Goal: Task Accomplishment & Management: Manage account settings

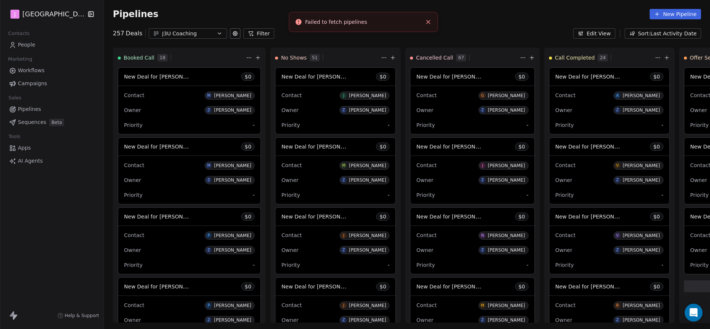
click at [37, 111] on span "Pipelines" at bounding box center [29, 109] width 23 height 8
click at [36, 108] on span "Pipelines" at bounding box center [29, 109] width 23 height 8
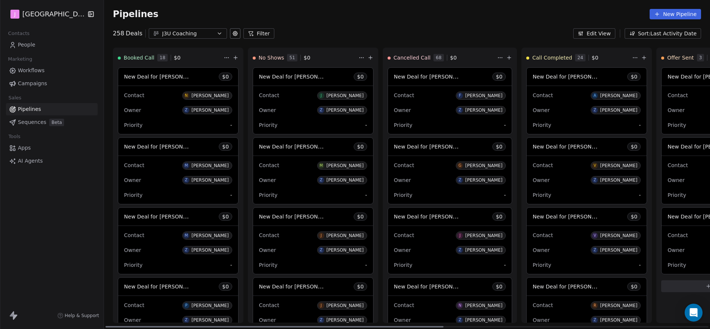
click at [576, 217] on span "New Deal for [PERSON_NAME]" at bounding box center [572, 216] width 79 height 7
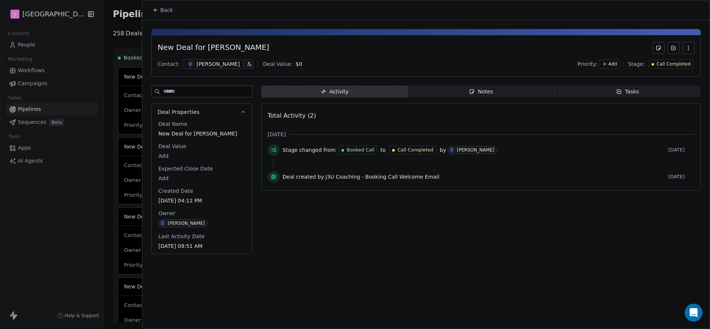
click at [165, 157] on body "J J3 University Contacts People Marketing Workflows Campaigns Sales Pipelines S…" at bounding box center [355, 164] width 710 height 329
type input "*****"
click at [326, 57] on html "J J3 University Contacts People Marketing Workflows Campaigns Sales Pipelines S…" at bounding box center [355, 164] width 710 height 329
click at [667, 69] on div "Call Completed" at bounding box center [671, 64] width 45 height 10
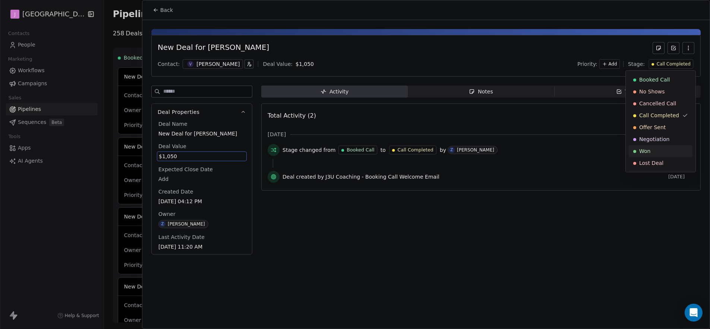
click at [646, 146] on div "Won" at bounding box center [661, 151] width 64 height 12
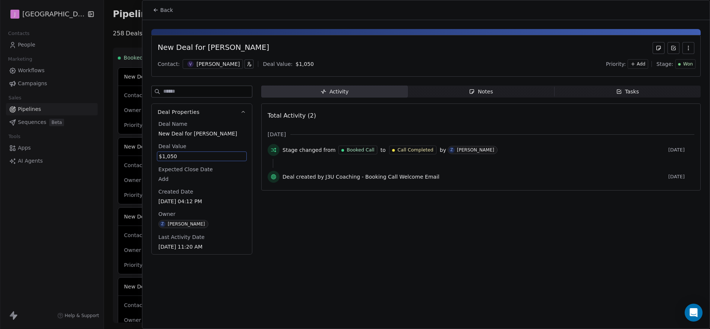
click at [205, 65] on div "[PERSON_NAME]" at bounding box center [217, 63] width 43 height 7
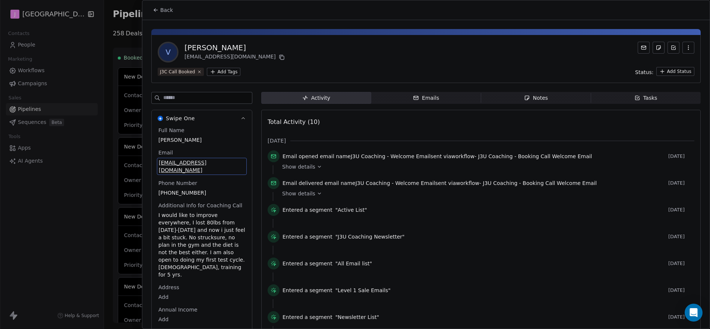
click at [62, 79] on div at bounding box center [355, 164] width 710 height 329
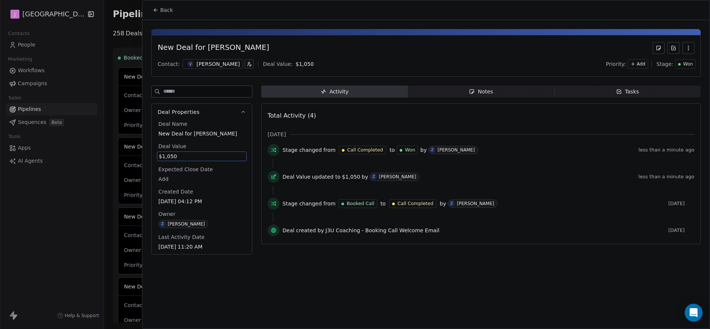
click at [31, 47] on div at bounding box center [355, 164] width 710 height 329
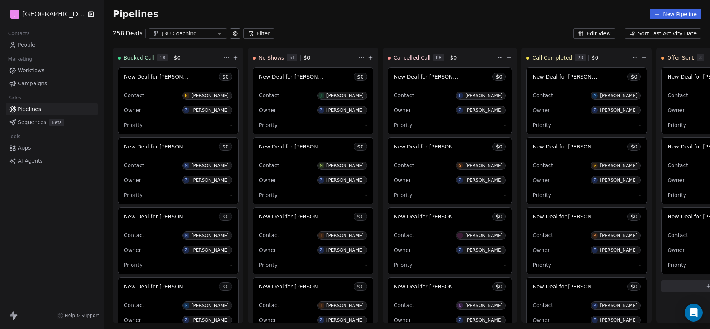
click at [31, 46] on span "People" at bounding box center [27, 45] width 18 height 8
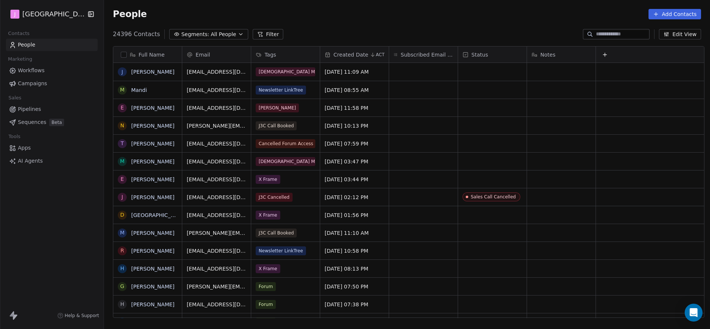
scroll to position [284, 604]
click at [605, 35] on input at bounding box center [622, 34] width 52 height 7
paste input "*******"
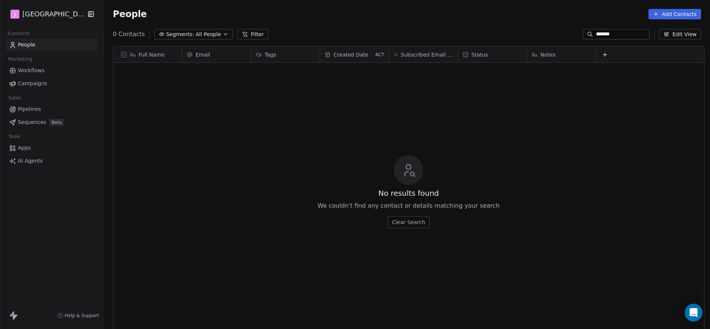
click at [628, 33] on input "*******" at bounding box center [622, 34] width 52 height 7
paste input
paste input "**********"
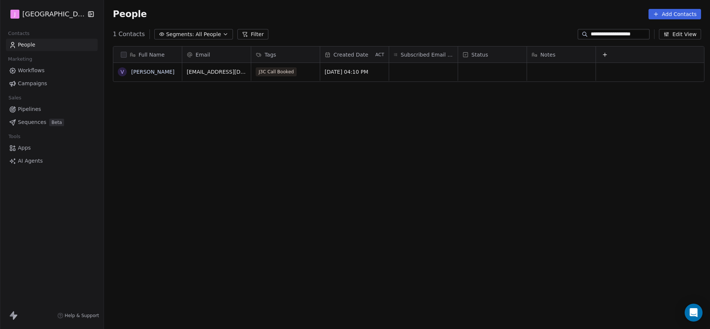
type input "**********"
click at [498, 75] on div "grid" at bounding box center [492, 72] width 69 height 18
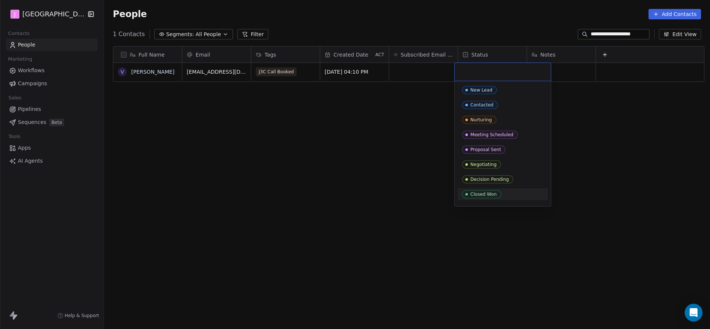
click at [486, 193] on div "Closed Won" at bounding box center [483, 194] width 26 height 5
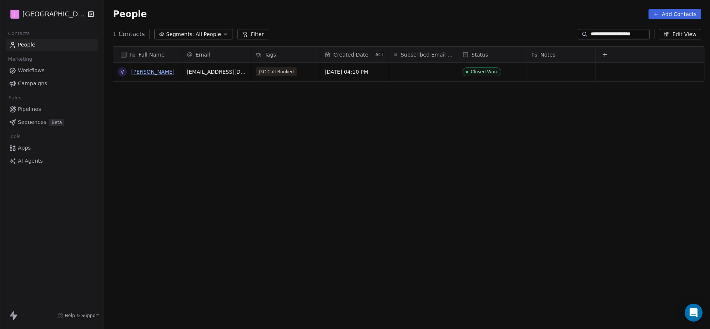
click at [141, 72] on link "[PERSON_NAME]" at bounding box center [152, 72] width 43 height 6
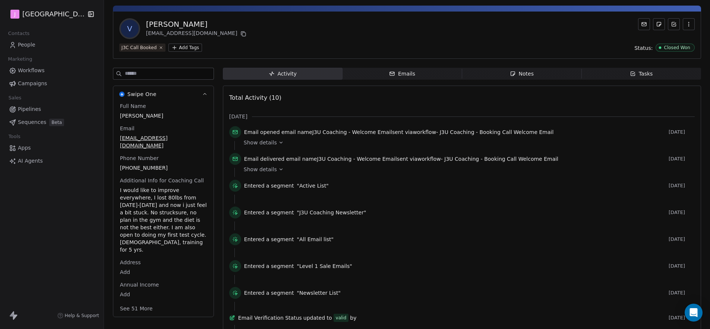
scroll to position [86, 0]
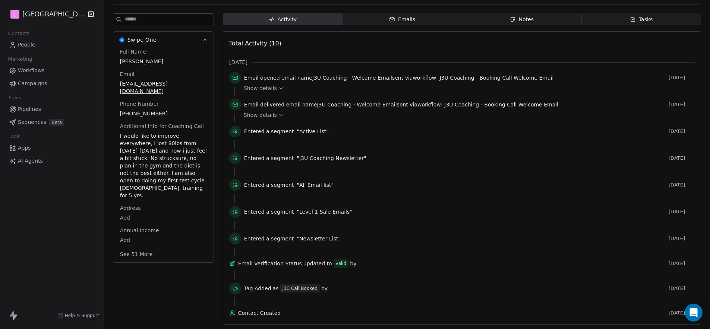
click at [129, 248] on button "See 51 More" at bounding box center [137, 254] width 42 height 13
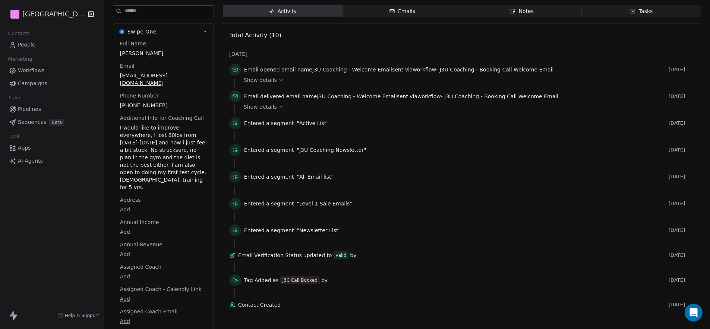
click at [121, 265] on body "J J3 University Contacts People Marketing Workflows Campaigns Sales Pipelines S…" at bounding box center [355, 164] width 710 height 329
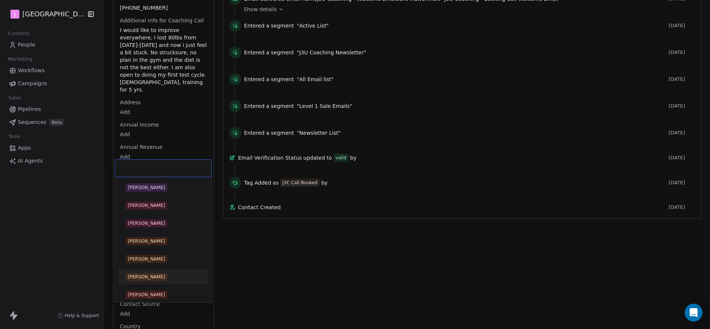
click at [142, 276] on div "[PERSON_NAME]" at bounding box center [146, 277] width 37 height 7
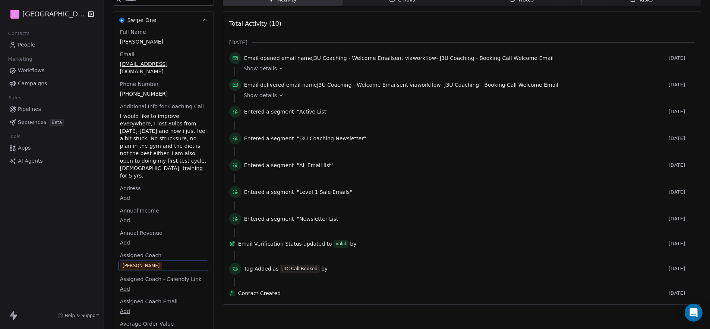
scroll to position [0, 0]
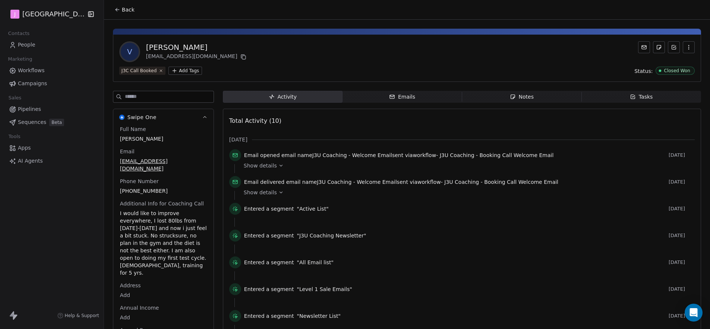
click at [120, 15] on button "Back" at bounding box center [124, 9] width 29 height 13
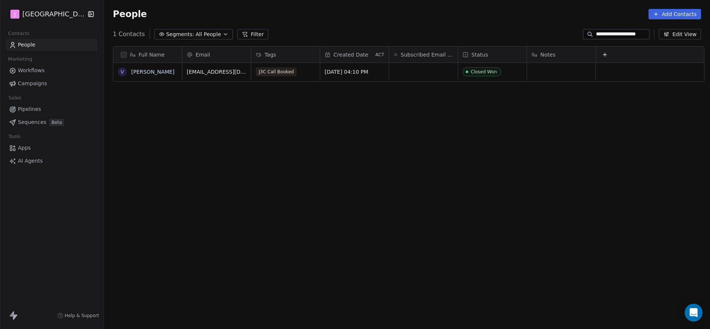
scroll to position [284, 604]
click at [41, 107] on link "Pipelines" at bounding box center [52, 109] width 92 height 12
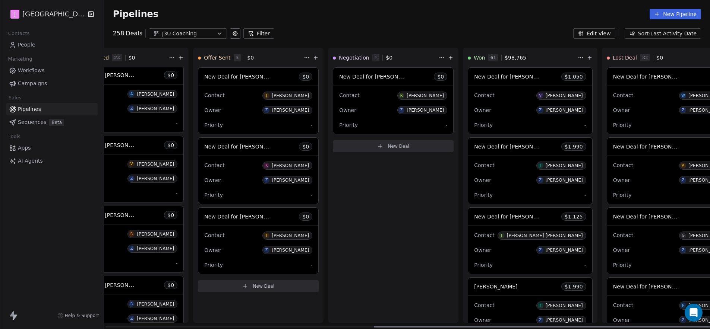
scroll to position [0, 483]
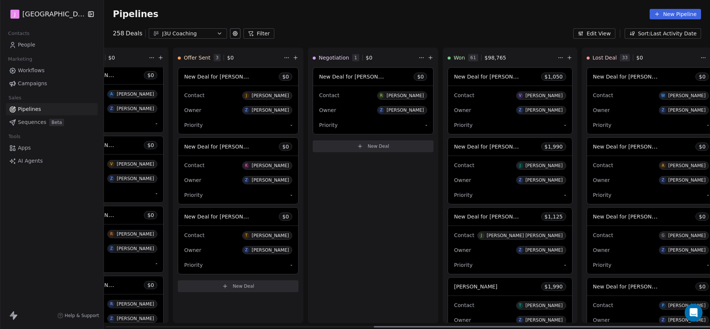
drag, startPoint x: 432, startPoint y: 325, endPoint x: 714, endPoint y: 320, distance: 281.4
click at [710, 326] on div at bounding box center [543, 326] width 338 height 1
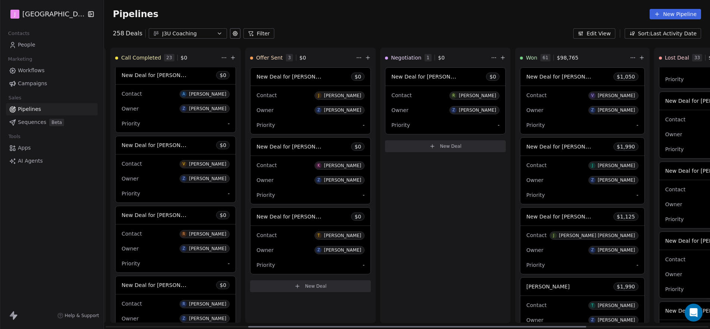
scroll to position [0, 0]
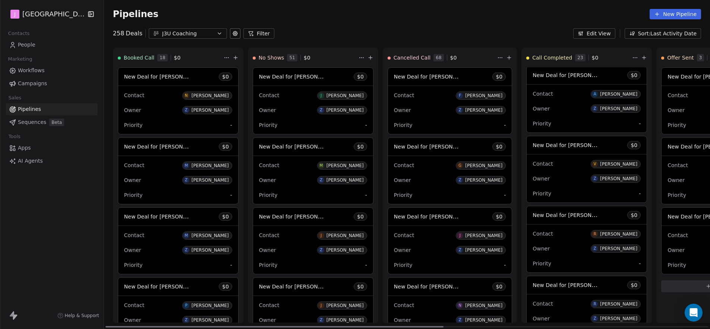
drag, startPoint x: 594, startPoint y: 324, endPoint x: 148, endPoint y: 248, distance: 452.8
click at [145, 326] on div at bounding box center [274, 326] width 338 height 1
click at [168, 149] on span "New Deal for [PERSON_NAME]" at bounding box center [163, 146] width 79 height 7
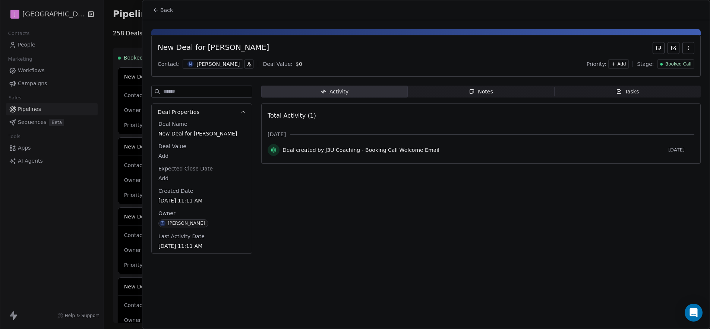
click at [668, 65] on span "Booked Call" at bounding box center [678, 64] width 26 height 6
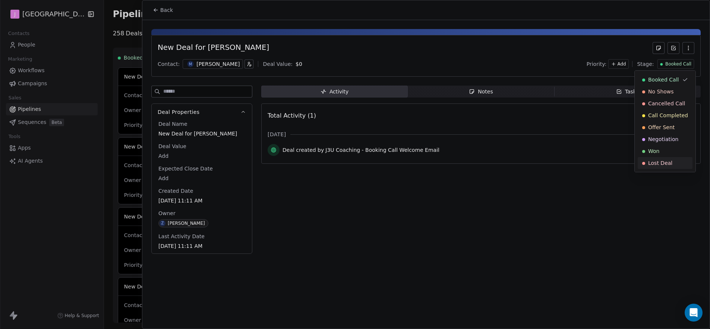
drag, startPoint x: 671, startPoint y: 115, endPoint x: 676, endPoint y: 191, distance: 75.9
click at [676, 199] on html "J J3 University Contacts People Marketing Workflows Campaigns Sales Pipelines S…" at bounding box center [355, 164] width 710 height 329
click at [669, 106] on span "Cancelled Call" at bounding box center [666, 103] width 37 height 7
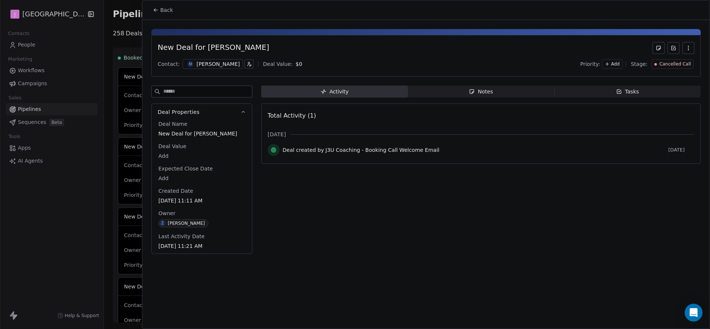
click at [158, 12] on icon at bounding box center [156, 10] width 6 height 6
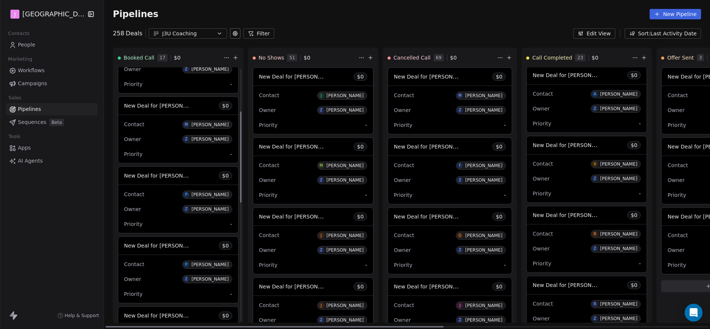
scroll to position [238, 0]
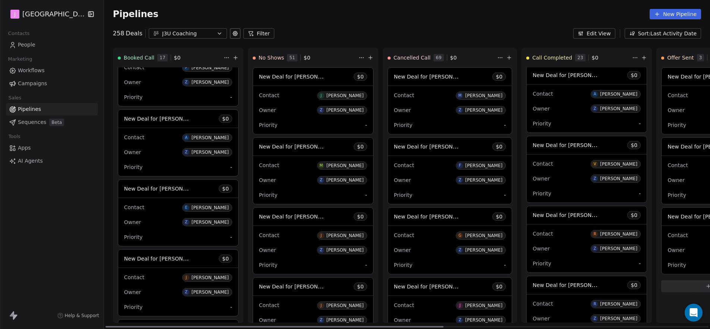
click at [173, 186] on span "New Deal for [PERSON_NAME]" at bounding box center [163, 188] width 79 height 7
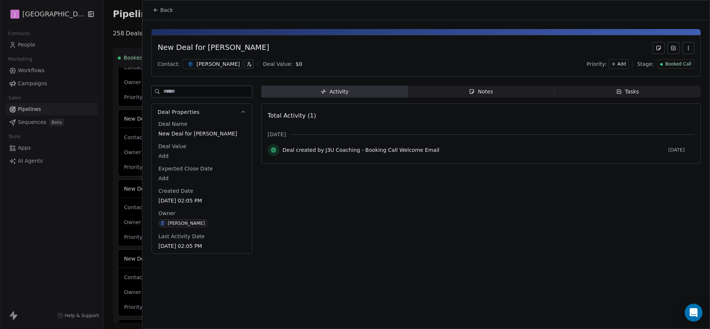
click at [686, 60] on div "Booked Call" at bounding box center [675, 64] width 37 height 10
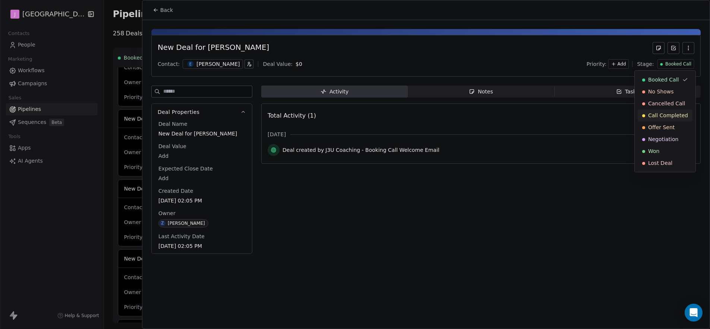
click at [670, 116] on span "Call Completed" at bounding box center [668, 115] width 40 height 7
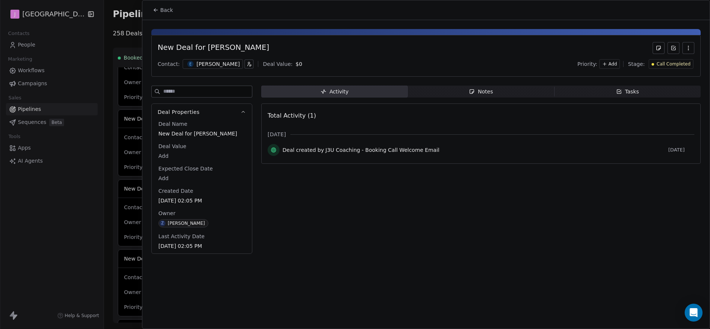
click at [161, 7] on span "Back" at bounding box center [166, 9] width 13 height 7
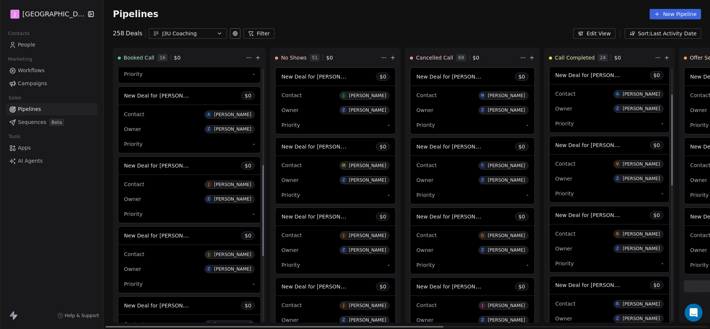
scroll to position [276, 0]
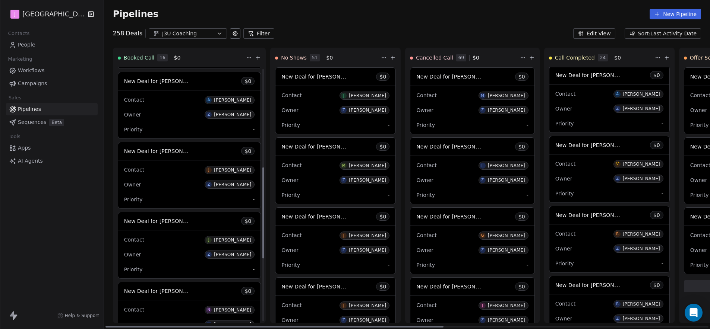
click at [170, 155] on span "New Deal for [PERSON_NAME]" at bounding box center [157, 151] width 67 height 9
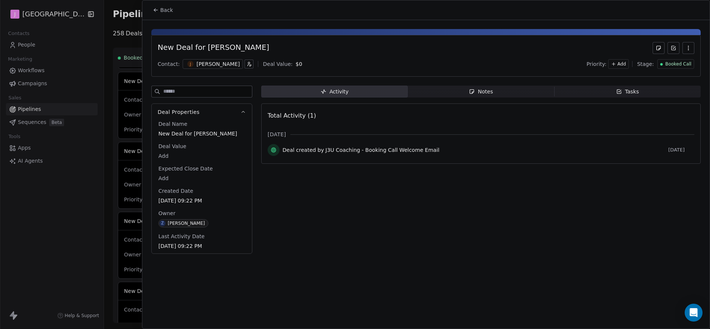
click at [669, 63] on span "Booked Call" at bounding box center [678, 64] width 26 height 6
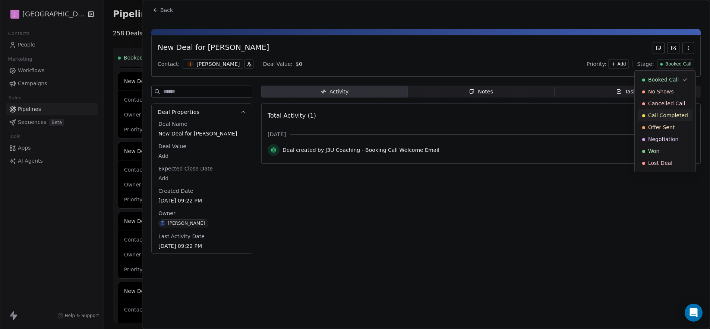
click at [677, 117] on span "Call Completed" at bounding box center [668, 115] width 40 height 7
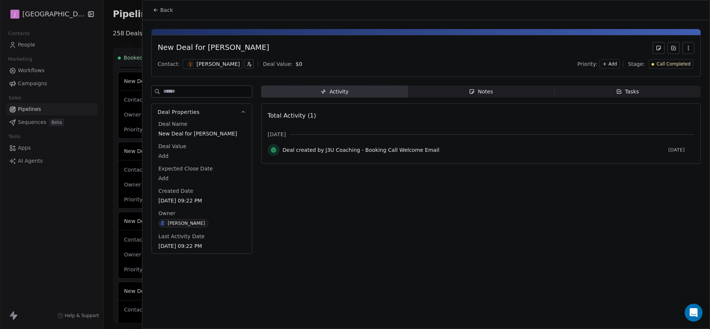
click at [165, 10] on span "Back" at bounding box center [166, 9] width 13 height 7
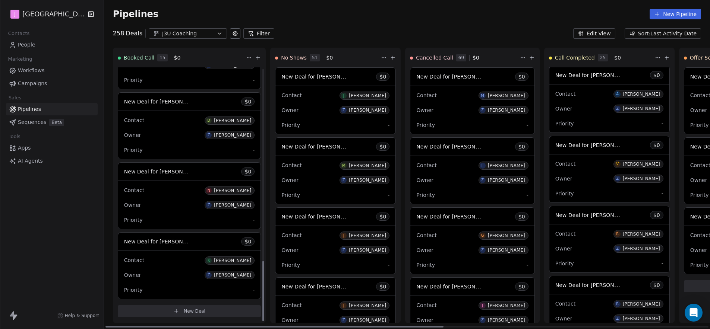
scroll to position [816, 0]
click at [39, 50] on link "People" at bounding box center [52, 45] width 92 height 12
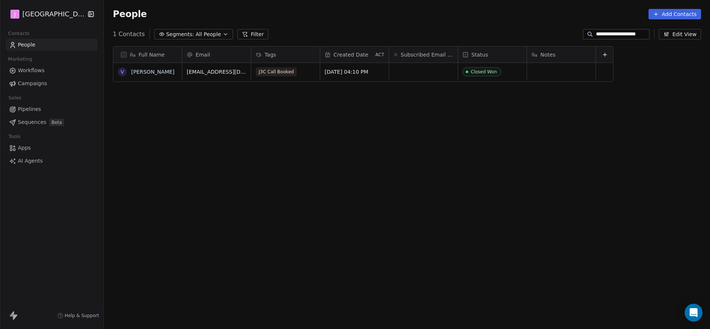
scroll to position [284, 604]
click at [646, 37] on input "**********" at bounding box center [622, 34] width 52 height 7
click at [645, 37] on input "**********" at bounding box center [622, 34] width 52 height 7
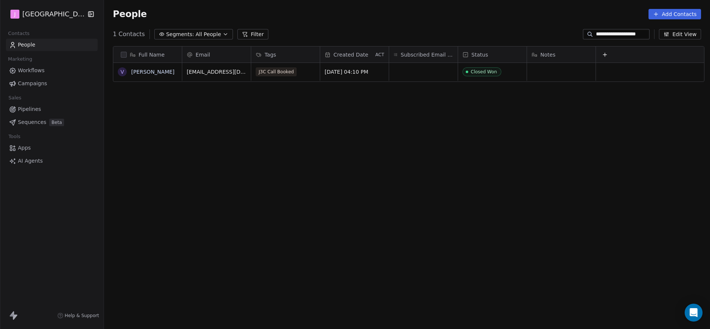
paste input
type input "**********"
click at [510, 76] on span "Sales Call No Show" at bounding box center [490, 71] width 55 height 9
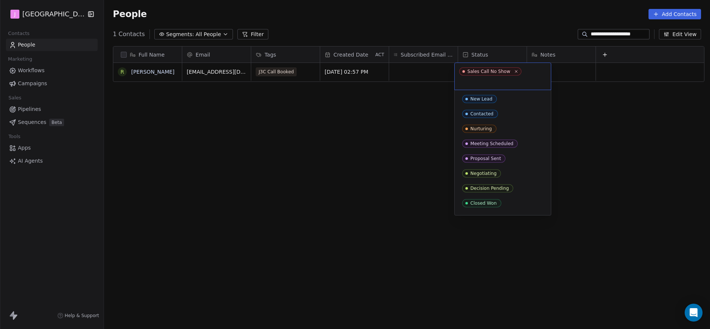
scroll to position [57, 0]
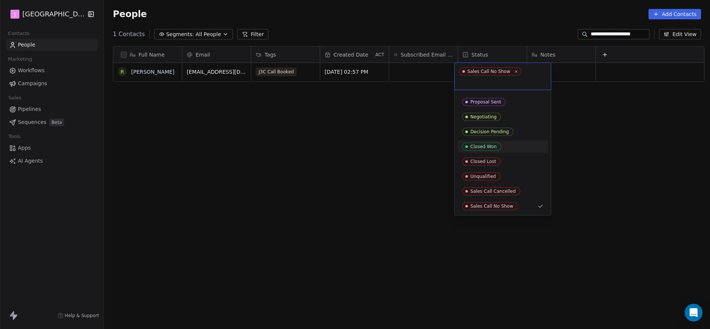
click at [490, 144] on div "Closed Won" at bounding box center [483, 146] width 26 height 5
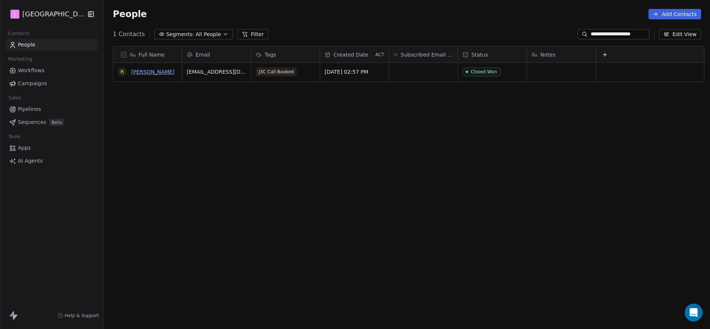
click at [131, 70] on link "[PERSON_NAME]" at bounding box center [152, 72] width 43 height 6
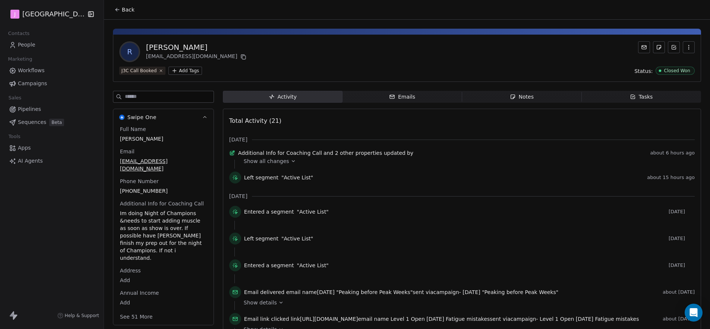
drag, startPoint x: 141, startPoint y: 301, endPoint x: 145, endPoint y: 285, distance: 17.2
click at [141, 310] on button "See 51 More" at bounding box center [137, 316] width 42 height 13
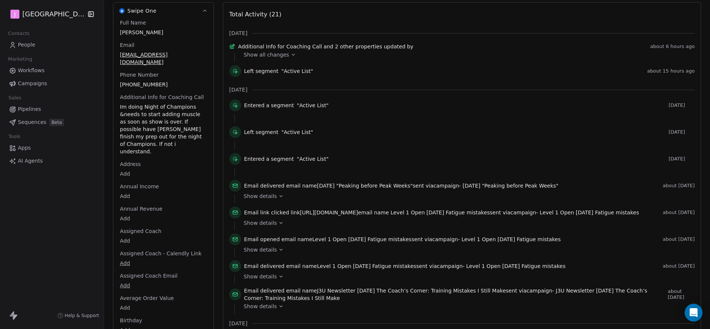
scroll to position [125, 0]
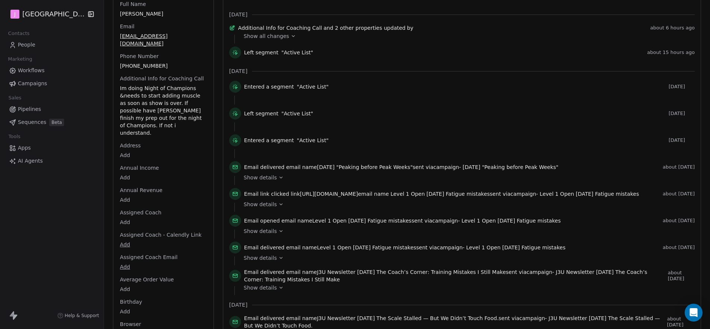
click at [123, 207] on body "J J3 University Contacts People Marketing Workflows Campaigns Sales Pipelines S…" at bounding box center [355, 164] width 710 height 329
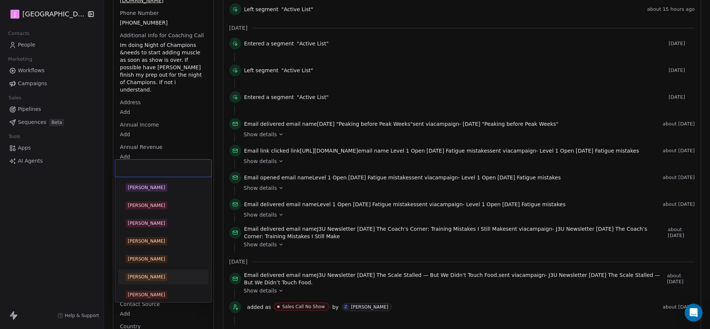
click at [157, 278] on div "[PERSON_NAME]" at bounding box center [163, 277] width 75 height 8
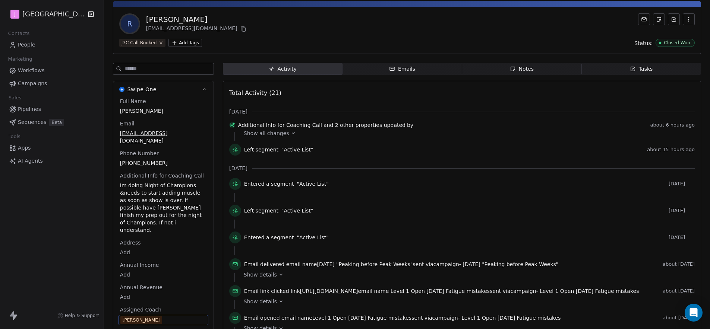
scroll to position [0, 0]
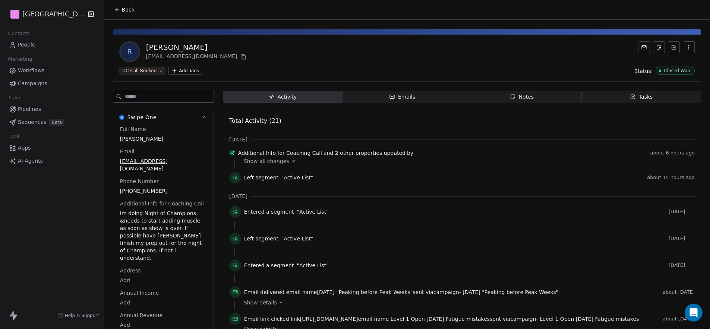
click at [31, 109] on span "Pipelines" at bounding box center [29, 109] width 23 height 8
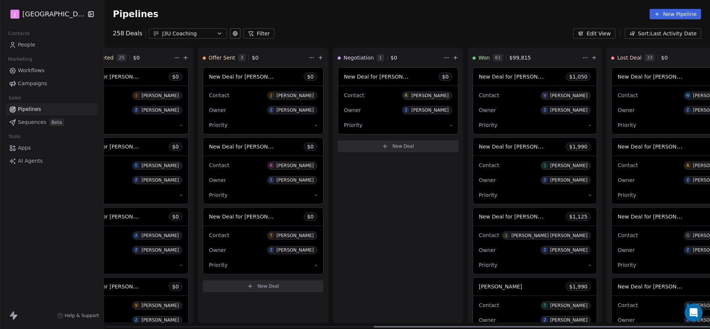
scroll to position [0, 483]
drag, startPoint x: 400, startPoint y: 327, endPoint x: 636, endPoint y: 258, distance: 245.9
click at [682, 326] on div at bounding box center [543, 326] width 338 height 1
click at [589, 57] on icon at bounding box center [592, 58] width 6 height 6
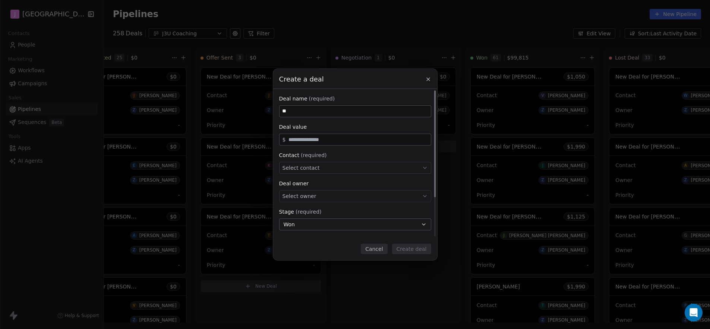
type input "*"
type input "**********"
click at [350, 139] on input "text" at bounding box center [358, 140] width 142 height 6
type input "*****"
click at [392, 171] on div "Select contact" at bounding box center [355, 168] width 152 height 12
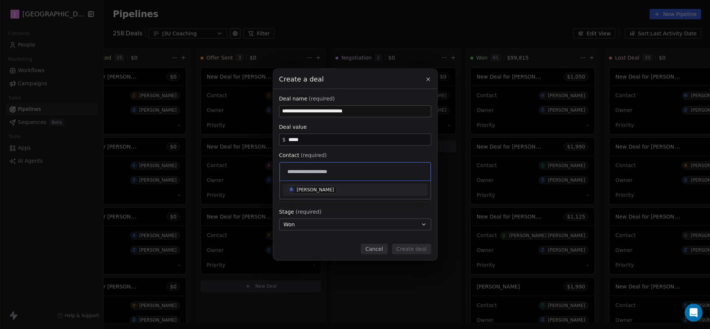
type input "**********"
click at [322, 194] on div "[PERSON_NAME]" at bounding box center [355, 190] width 136 height 8
click at [322, 197] on div "Select owner" at bounding box center [355, 196] width 152 height 12
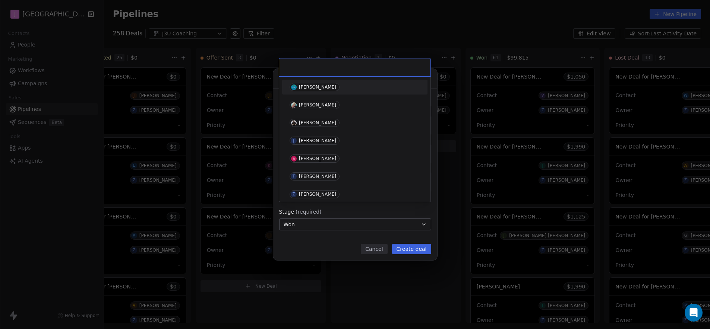
click at [322, 196] on div "[PERSON_NAME]" at bounding box center [317, 194] width 37 height 5
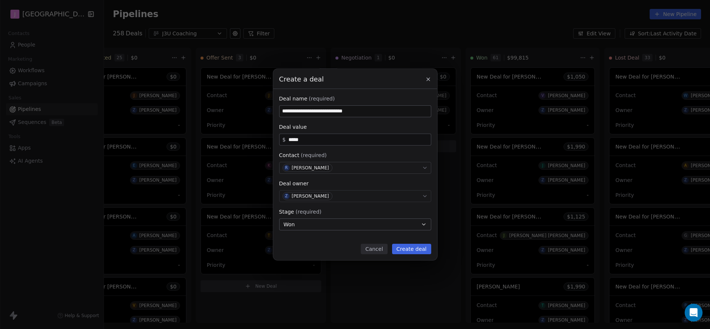
click at [412, 254] on button "Create deal" at bounding box center [411, 249] width 39 height 10
